Goal: Find specific page/section: Find specific page/section

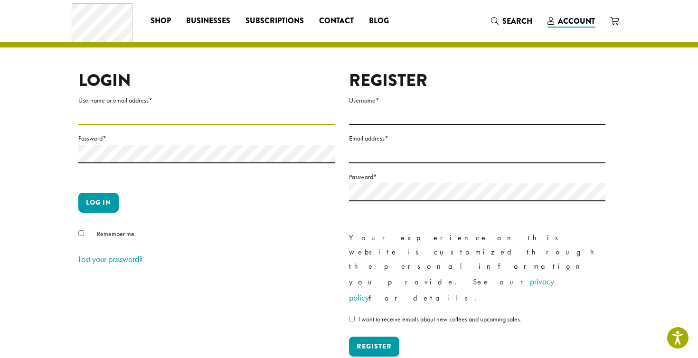
type input "**********"
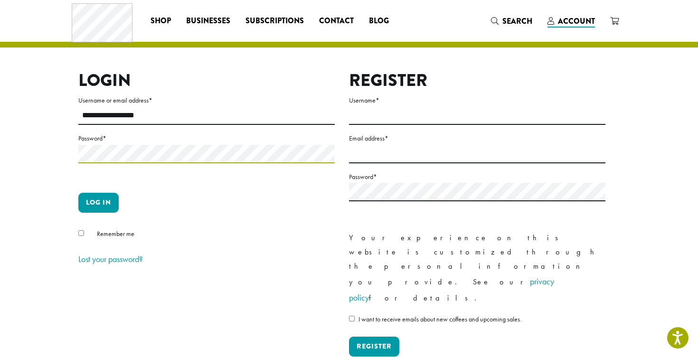
click at [98, 202] on button "Log in" at bounding box center [98, 203] width 40 height 20
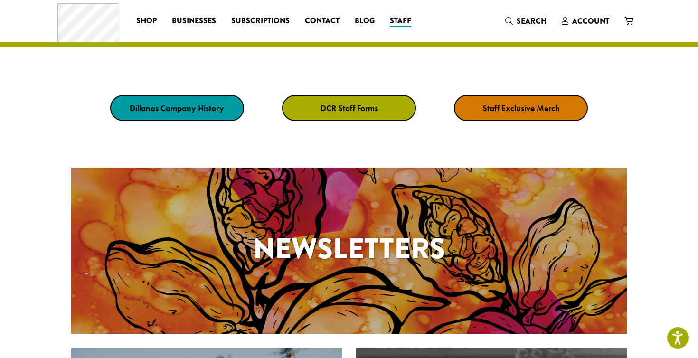
click at [382, 111] on link "DCR Staff Forms" at bounding box center [349, 108] width 134 height 26
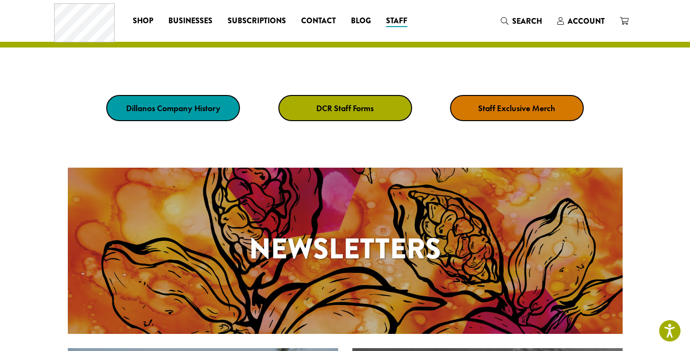
click at [351, 115] on link "DCR Staff Forms" at bounding box center [346, 108] width 134 height 26
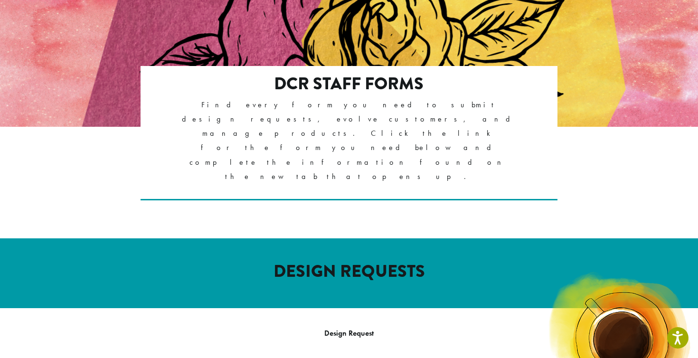
scroll to position [147, 0]
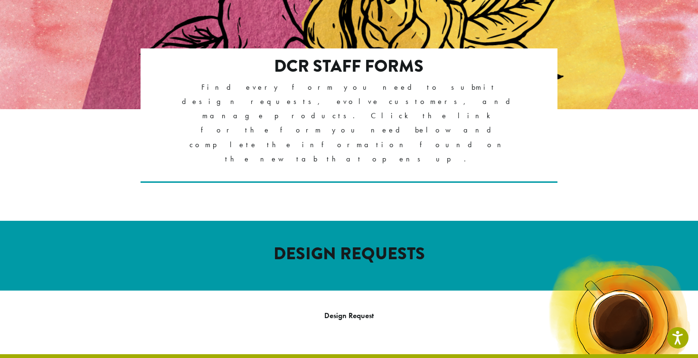
click at [352, 308] on p "Design Request" at bounding box center [348, 315] width 555 height 14
click at [351, 308] on p "Design Request" at bounding box center [348, 315] width 555 height 14
click at [362, 310] on link "Design Request" at bounding box center [348, 315] width 49 height 10
